Goal: Task Accomplishment & Management: Complete application form

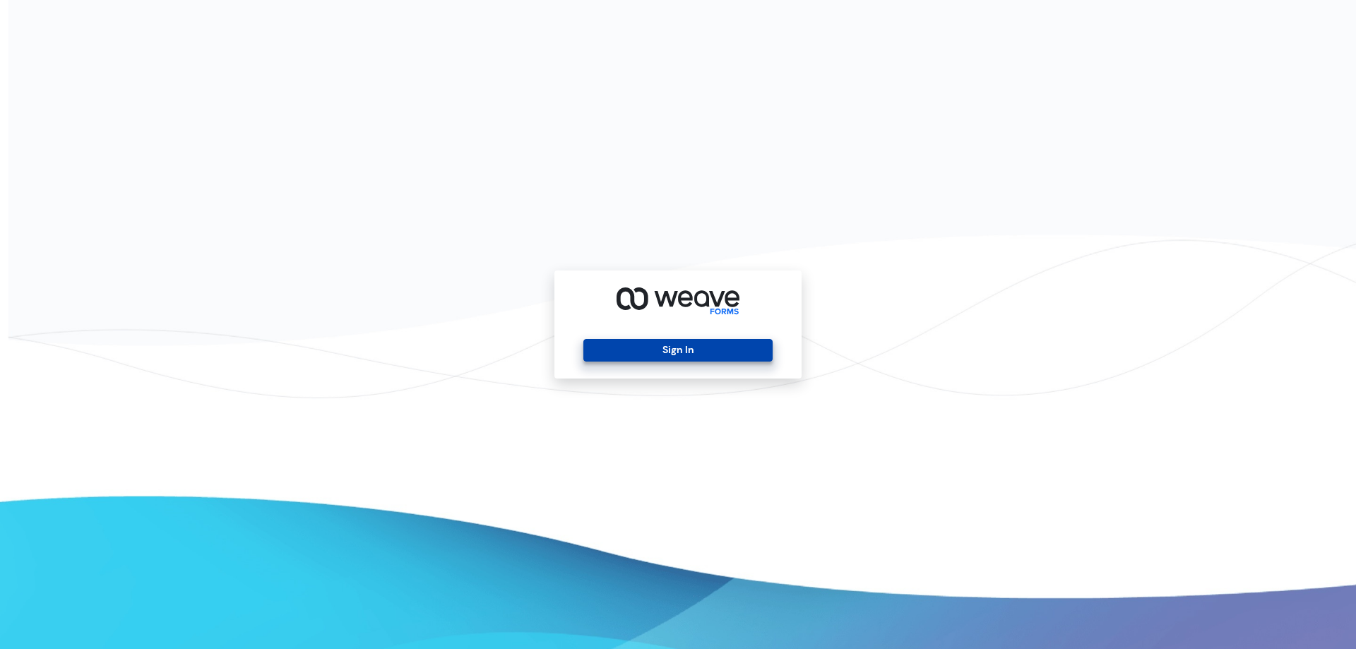
click at [678, 354] on button "Sign In" at bounding box center [677, 350] width 189 height 23
